Goal: Register for event/course

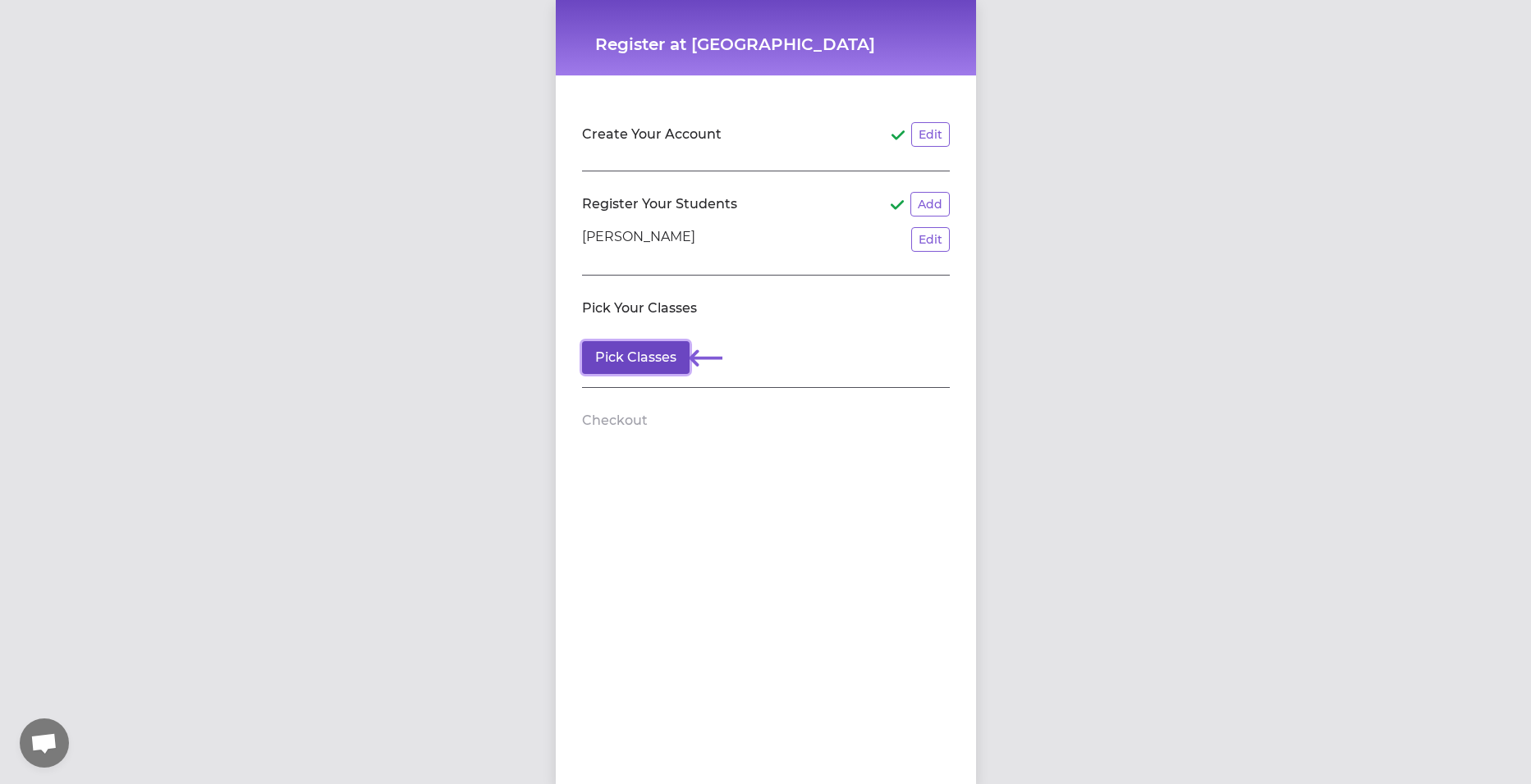
click at [656, 357] on button "Pick Classes" at bounding box center [635, 357] width 108 height 33
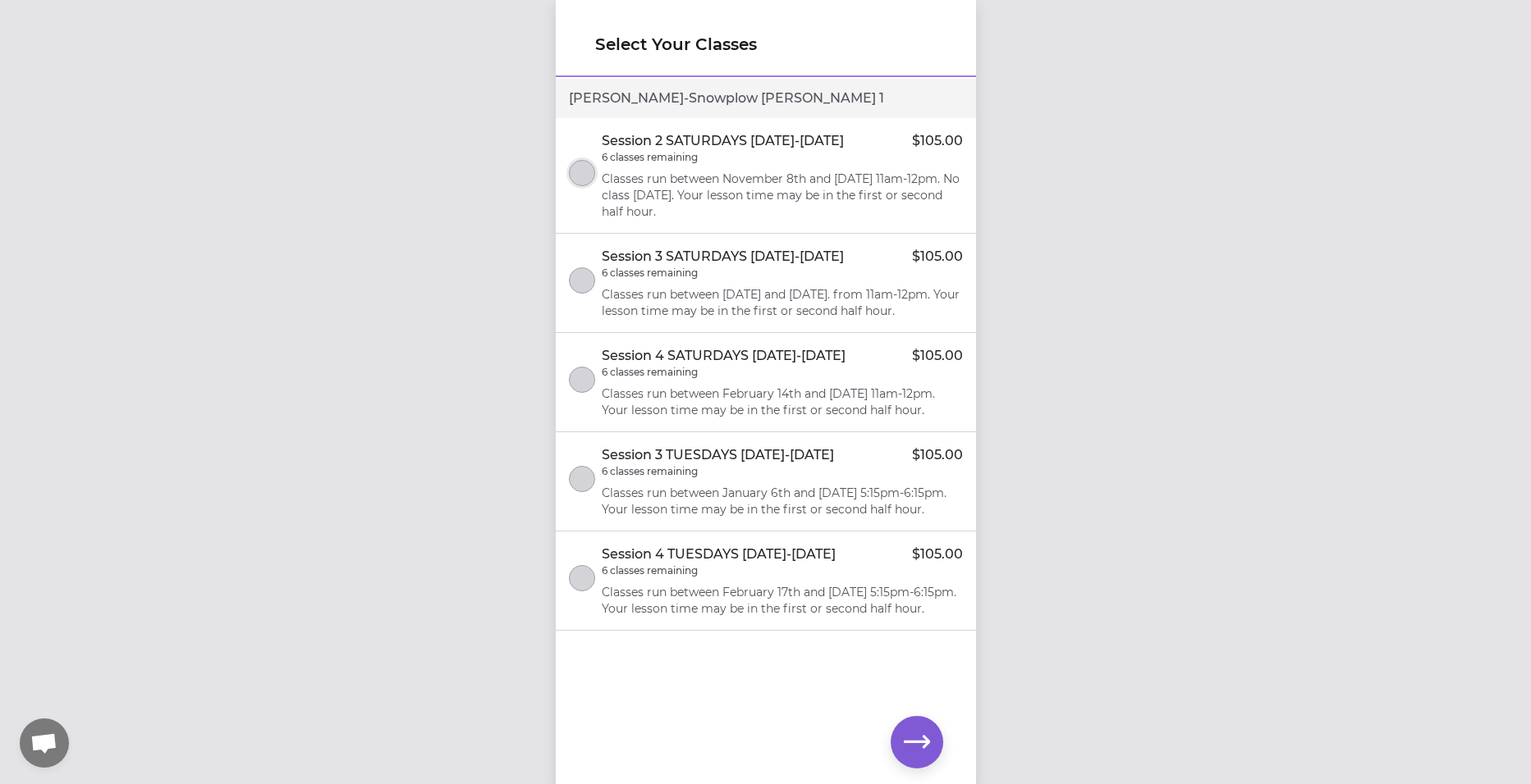
click at [583, 164] on button "select class" at bounding box center [582, 173] width 26 height 26
click at [922, 738] on icon "button" at bounding box center [916, 743] width 26 height 26
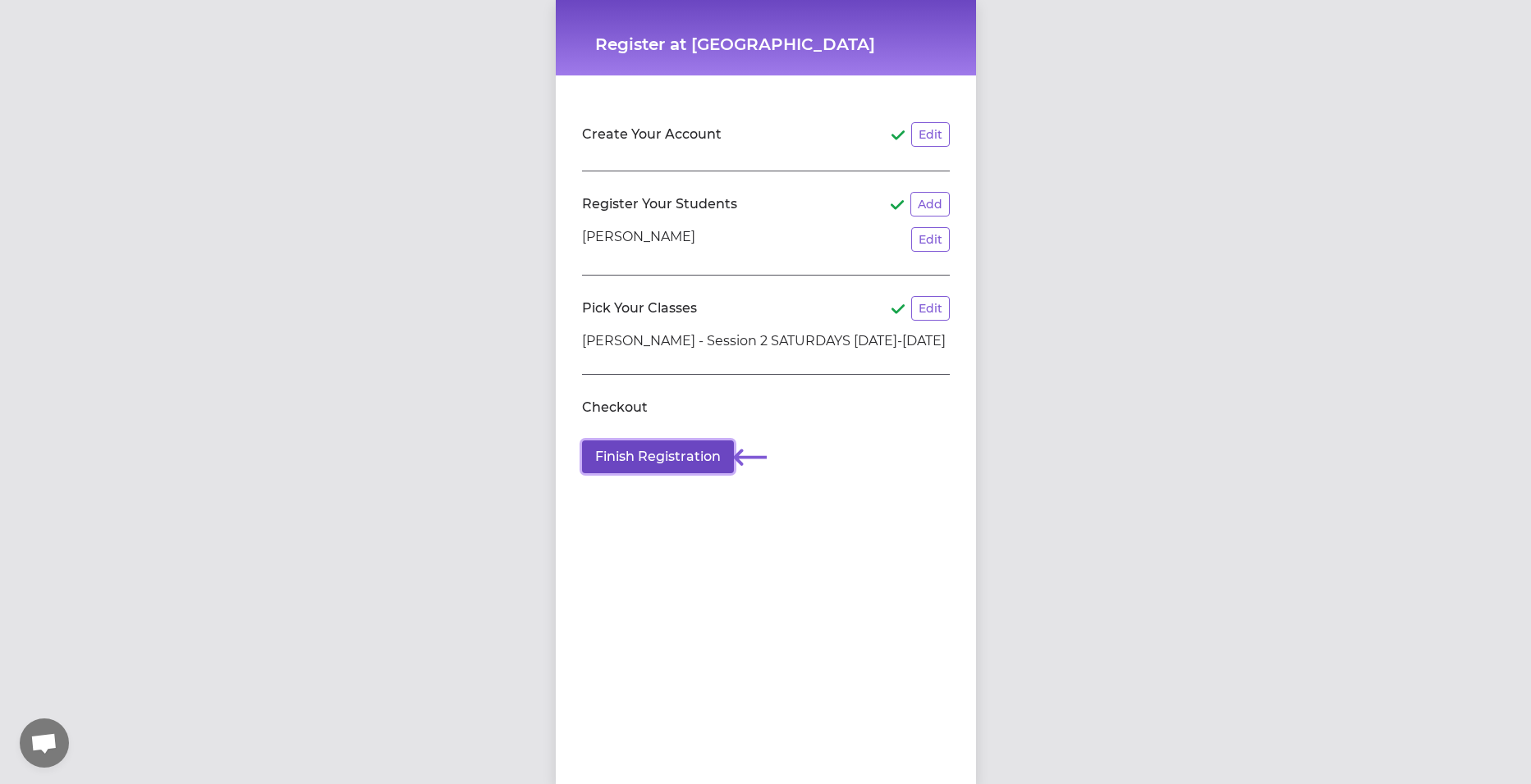
click at [619, 453] on button "Finish Registration" at bounding box center [657, 457] width 152 height 33
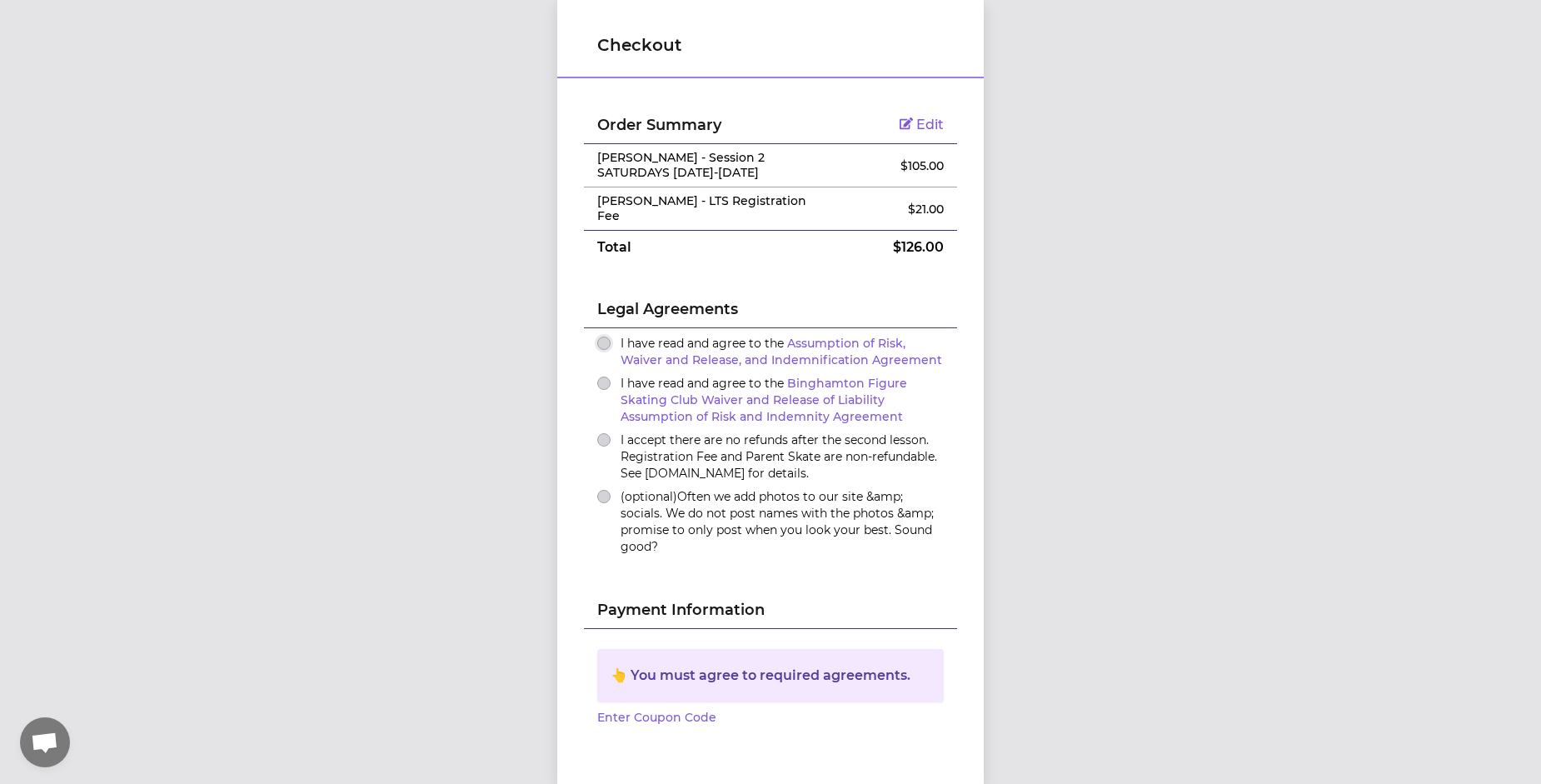
click at [600, 343] on button "I have read and agree to the Assumption of Risk, Waiver and Release, and Indemn…" at bounding box center [603, 343] width 13 height 13
click at [597, 379] on button "I have read and agree to the Binghamton Figure Skating Club Waiver and Release …" at bounding box center [603, 384] width 13 height 13
click at [603, 435] on button "I accept there are no refunds after the second lesson. Registration Fee and Par…" at bounding box center [603, 440] width 13 height 13
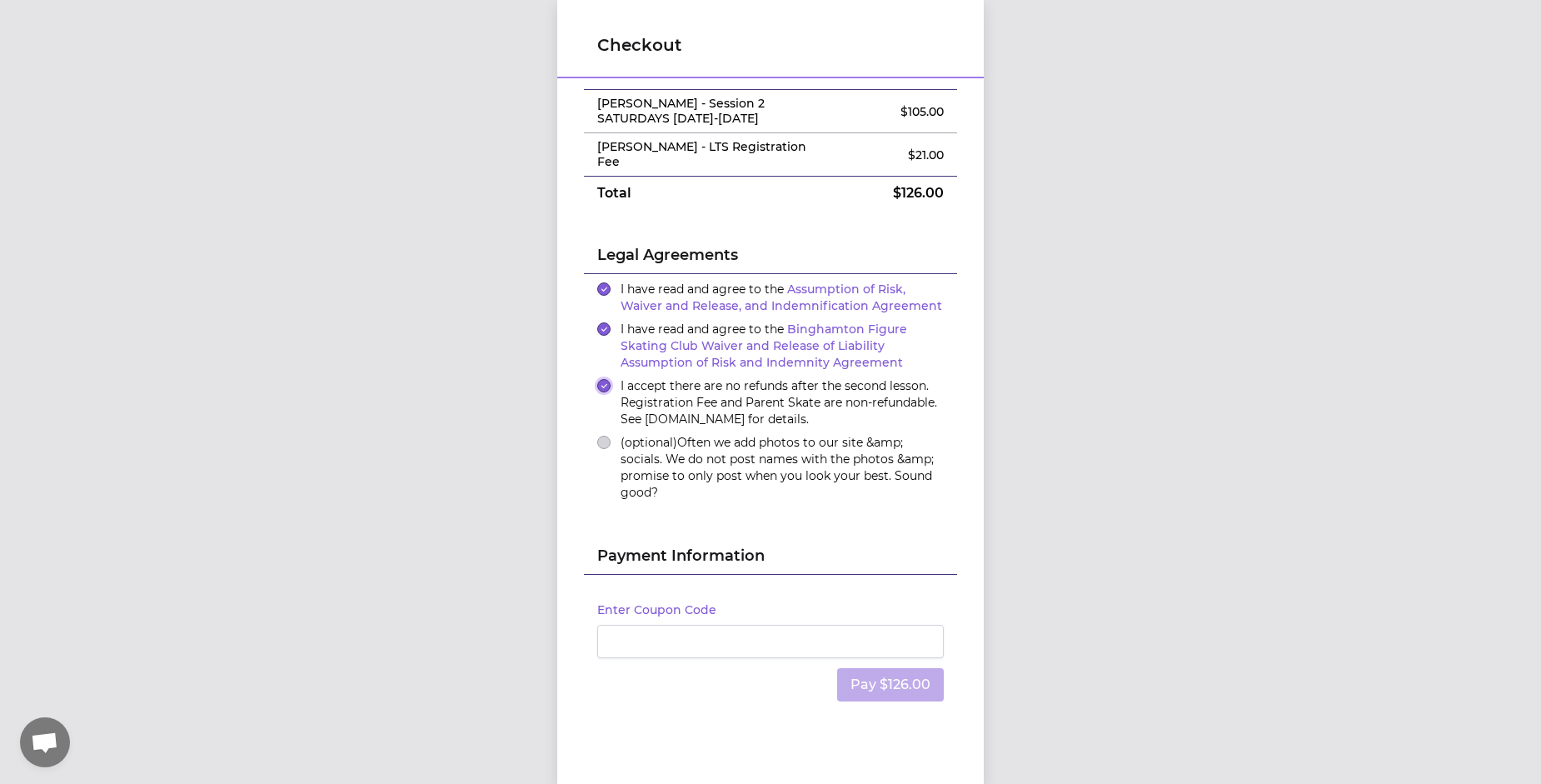
scroll to position [83, 0]
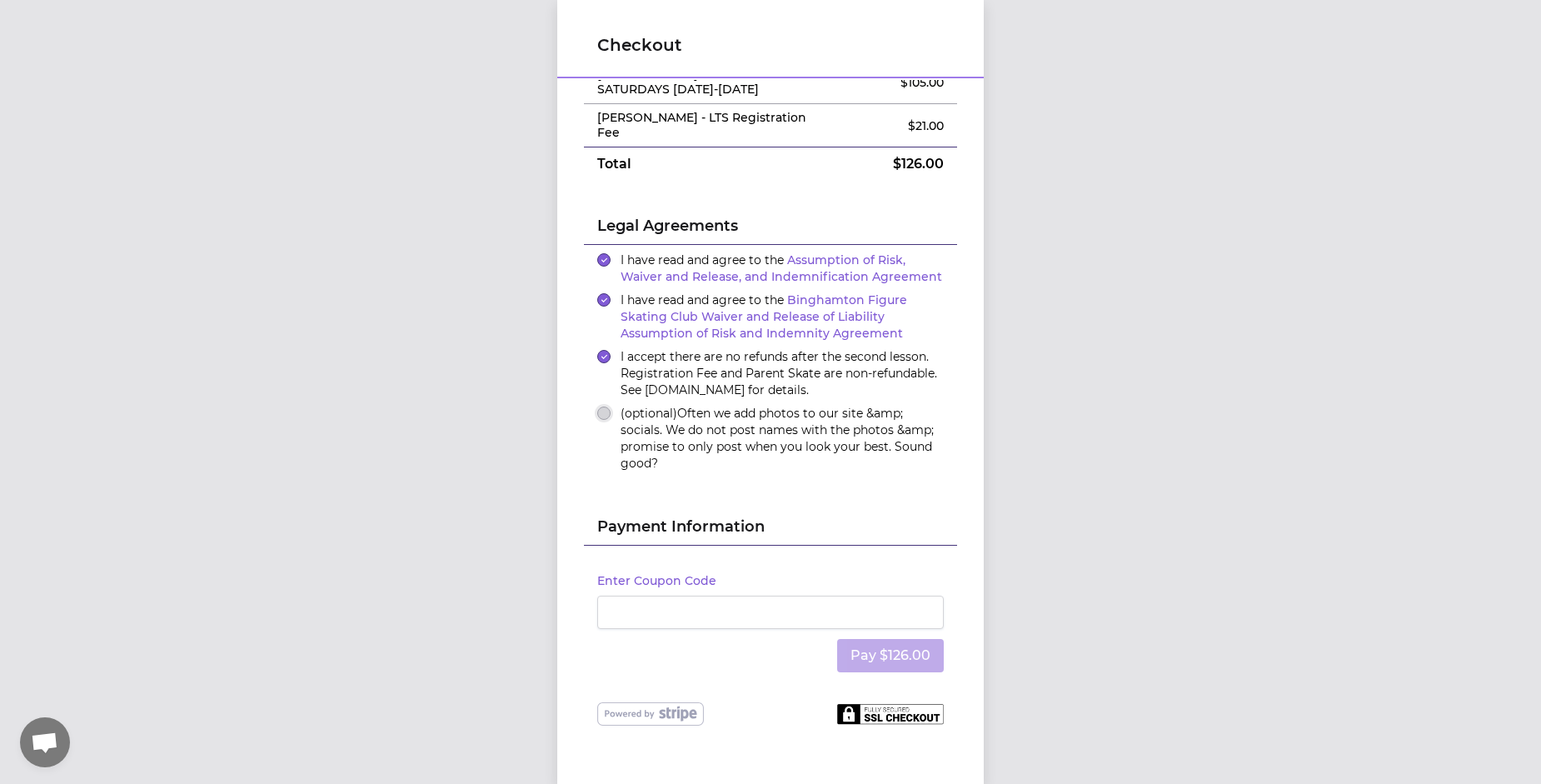
click at [600, 412] on button "(optional) Often we add photos to our site &amp; socials. We do not post names …" at bounding box center [603, 414] width 13 height 13
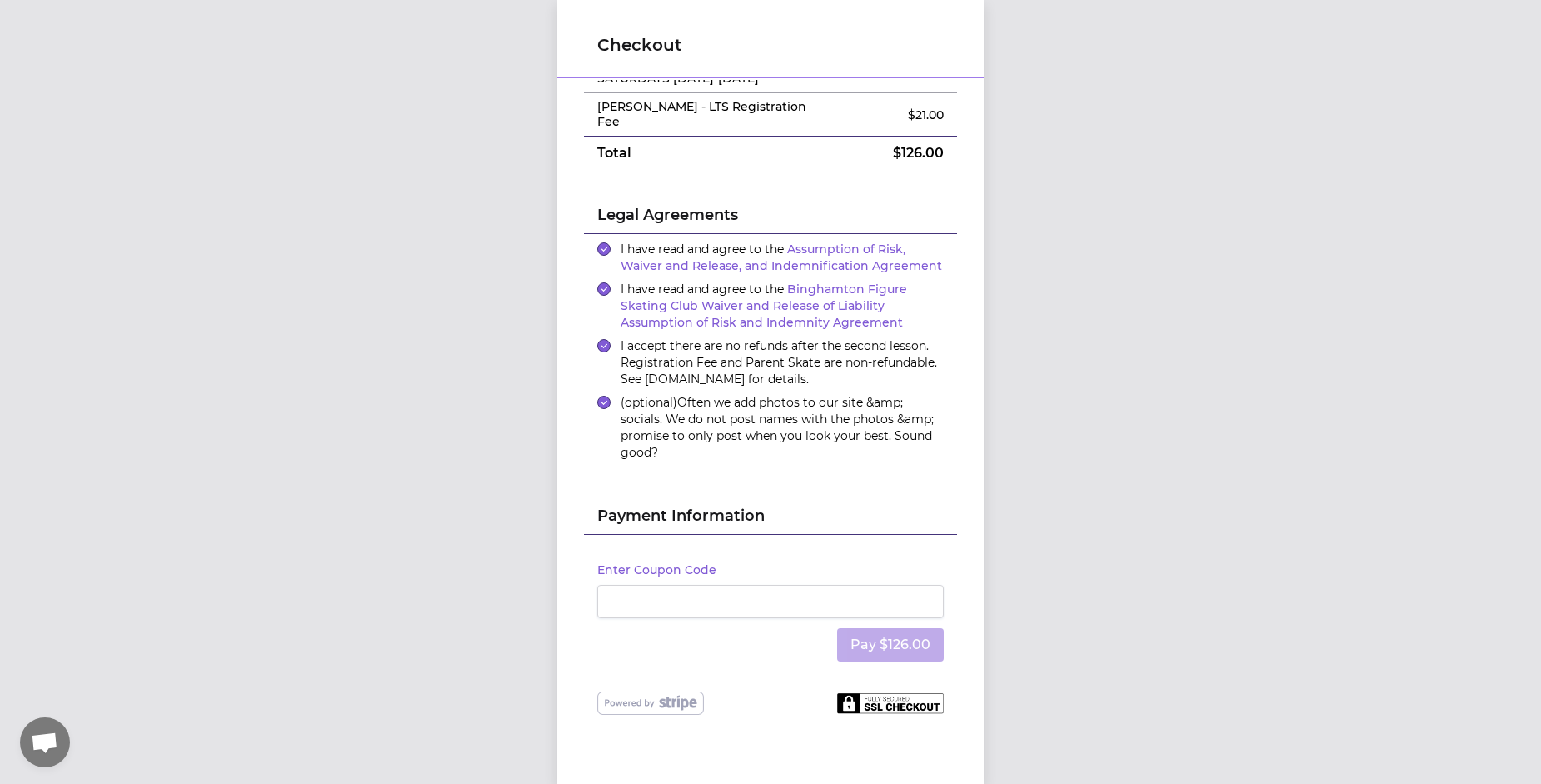
click at [617, 590] on div at bounding box center [770, 602] width 346 height 34
click at [650, 696] on icon at bounding box center [650, 703] width 107 height 23
click at [887, 618] on div "Pay $126.00" at bounding box center [770, 645] width 346 height 53
click at [703, 660] on div "Enter Coupon Code Pay $126.00" at bounding box center [770, 613] width 373 height 156
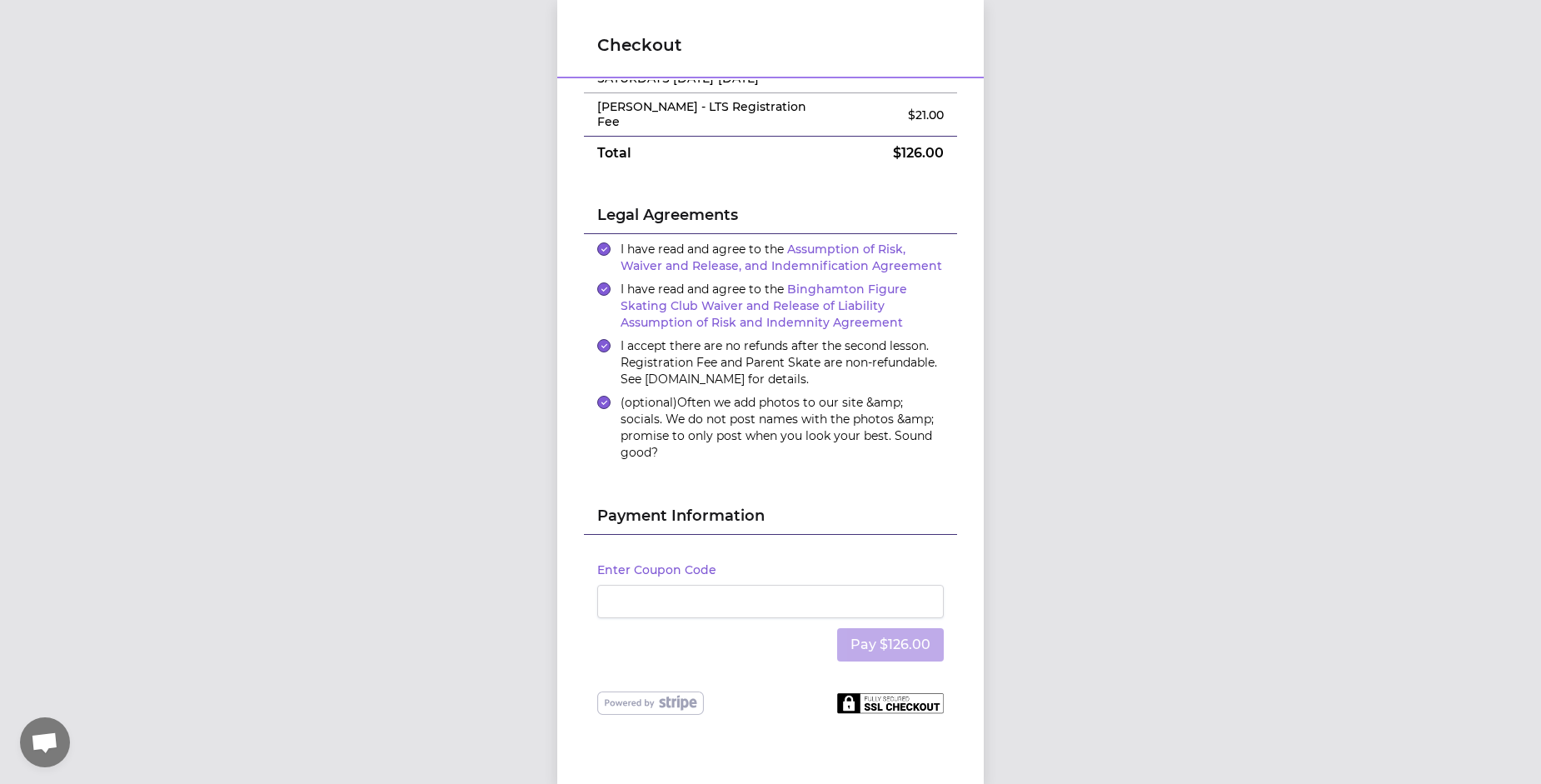
click at [666, 660] on div "Enter Coupon Code Pay $126.00" at bounding box center [770, 613] width 373 height 156
click at [665, 660] on div "Enter Coupon Code Pay $126.00" at bounding box center [770, 613] width 373 height 156
drag, startPoint x: 665, startPoint y: 660, endPoint x: 799, endPoint y: 471, distance: 231.7
click at [799, 471] on div "Payment Information" at bounding box center [770, 502] width 373 height 65
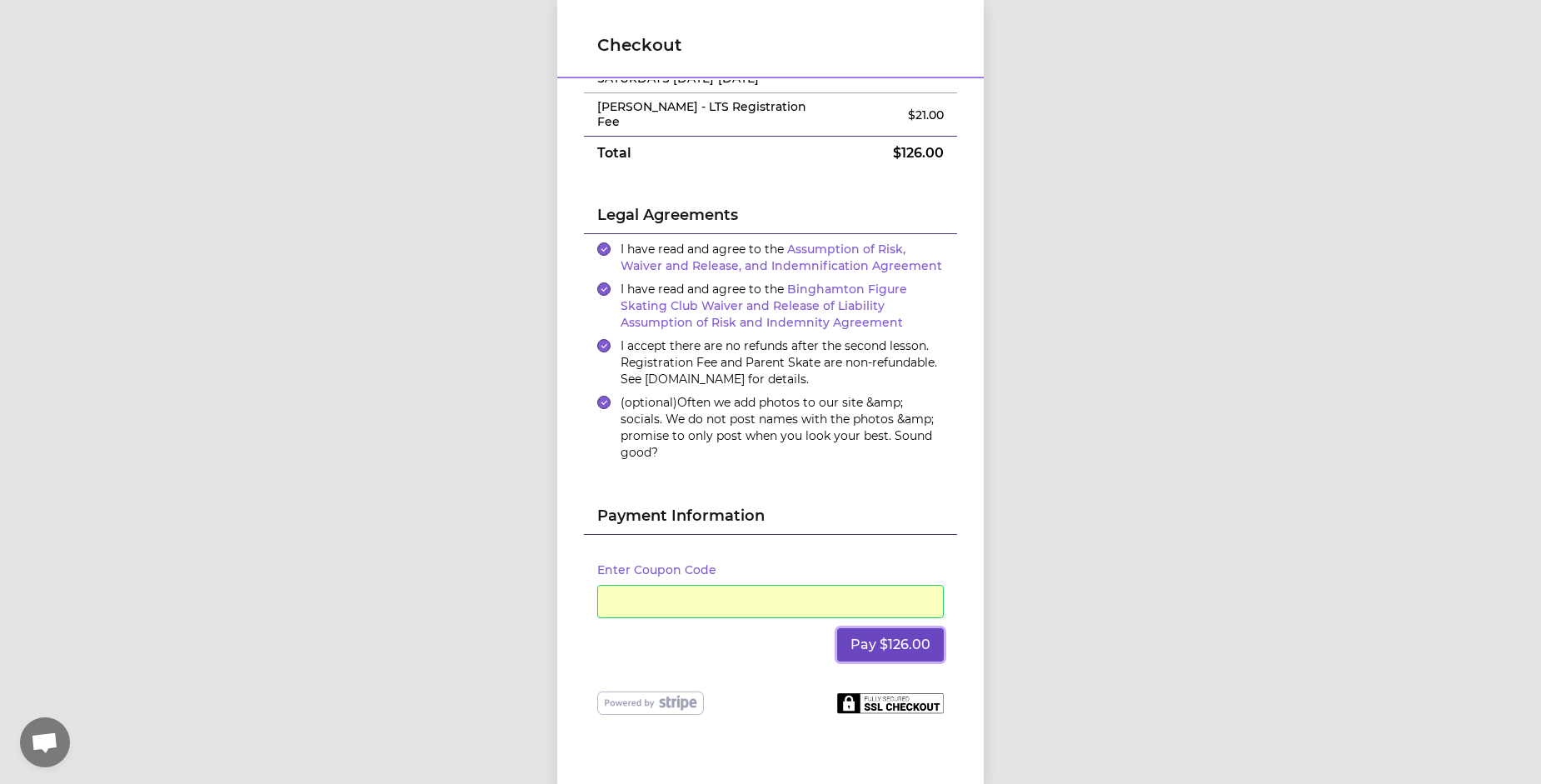
click at [895, 637] on button "Pay $126.00" at bounding box center [891, 645] width 107 height 34
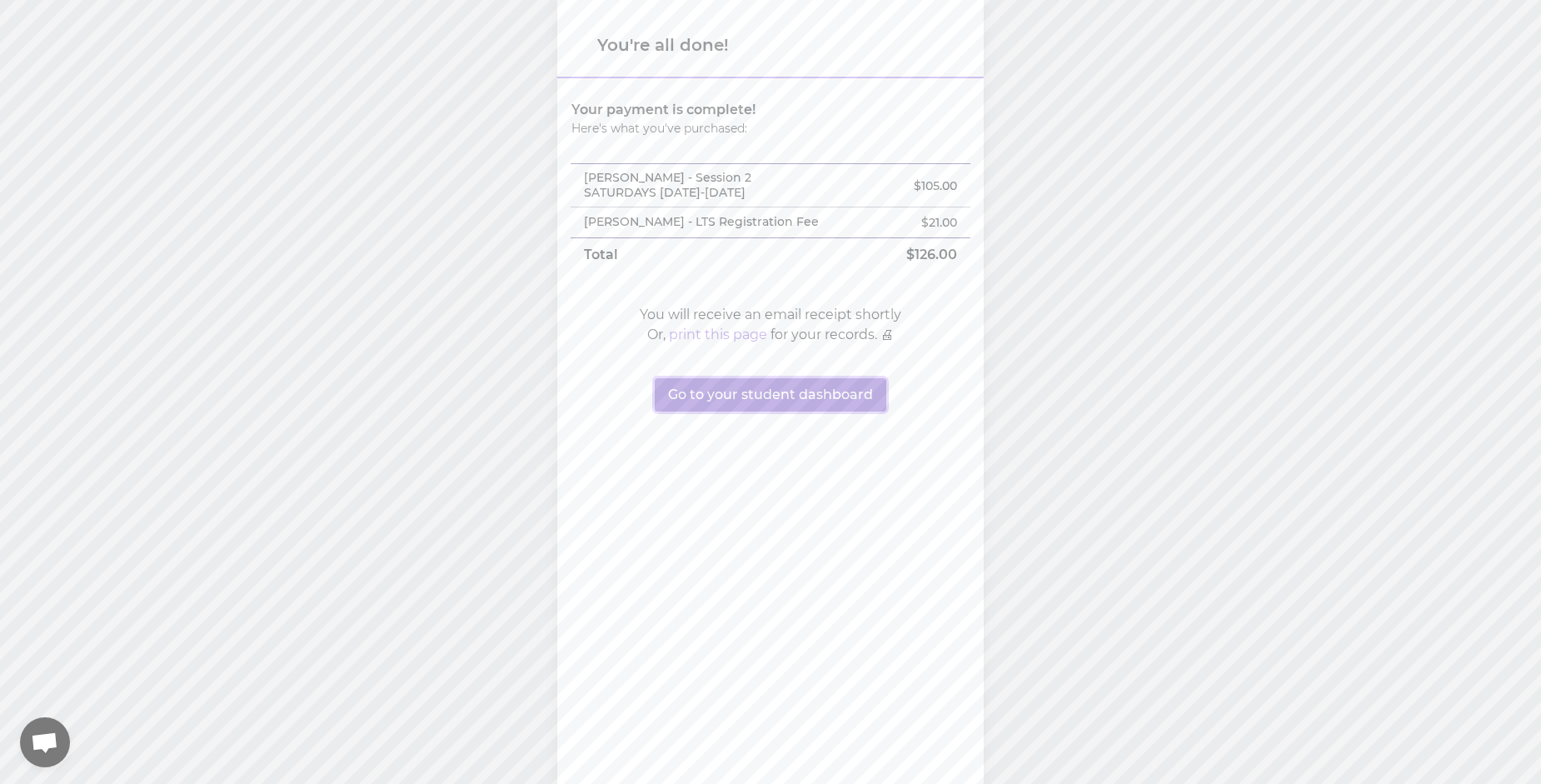
click at [771, 399] on button "Go to your student dashboard" at bounding box center [771, 395] width 232 height 34
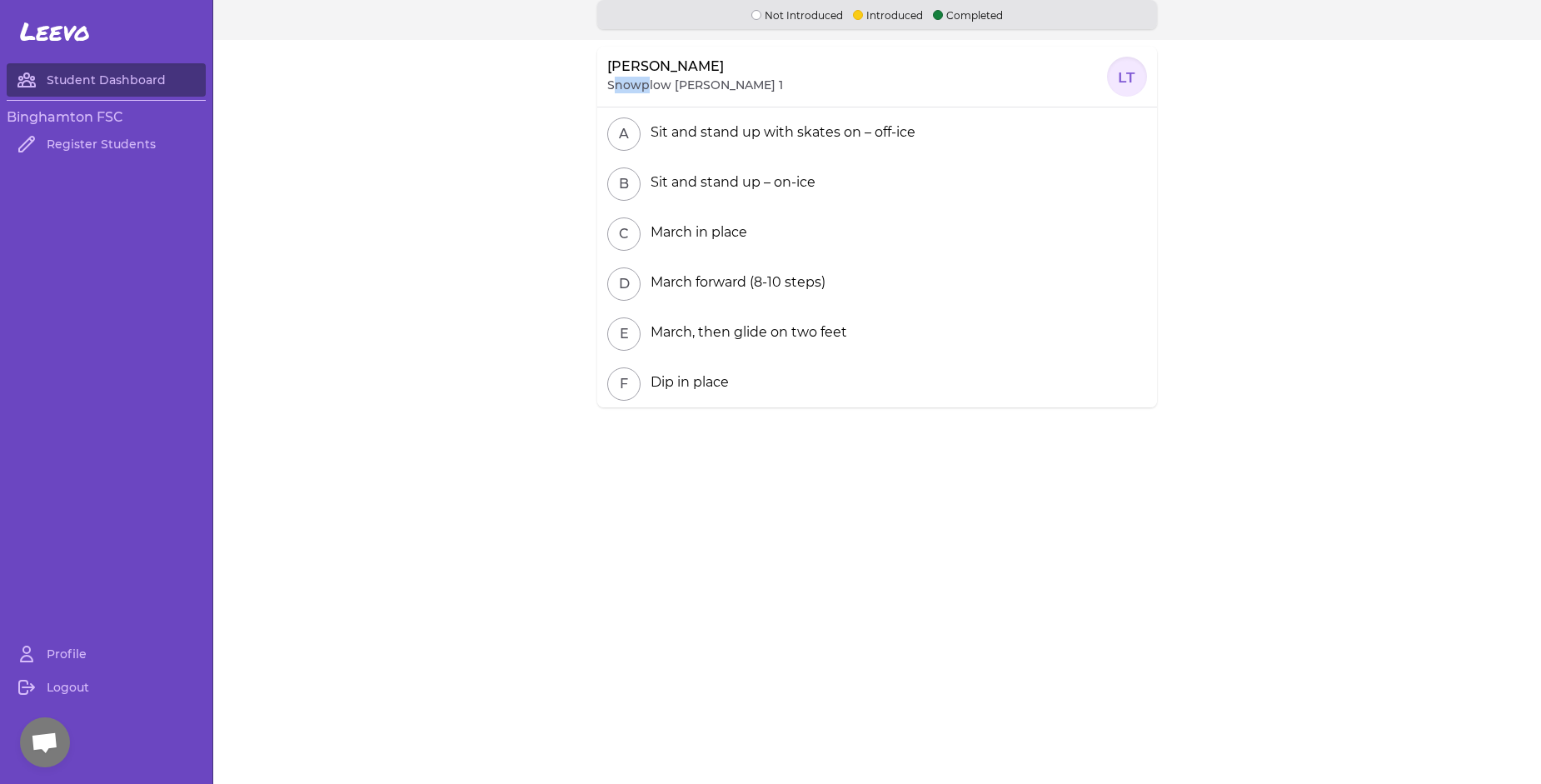
drag, startPoint x: 643, startPoint y: 85, endPoint x: 612, endPoint y: 84, distance: 31.0
click at [612, 84] on p "Snowplow Sam 1" at bounding box center [695, 85] width 176 height 17
